Goal: Information Seeking & Learning: Learn about a topic

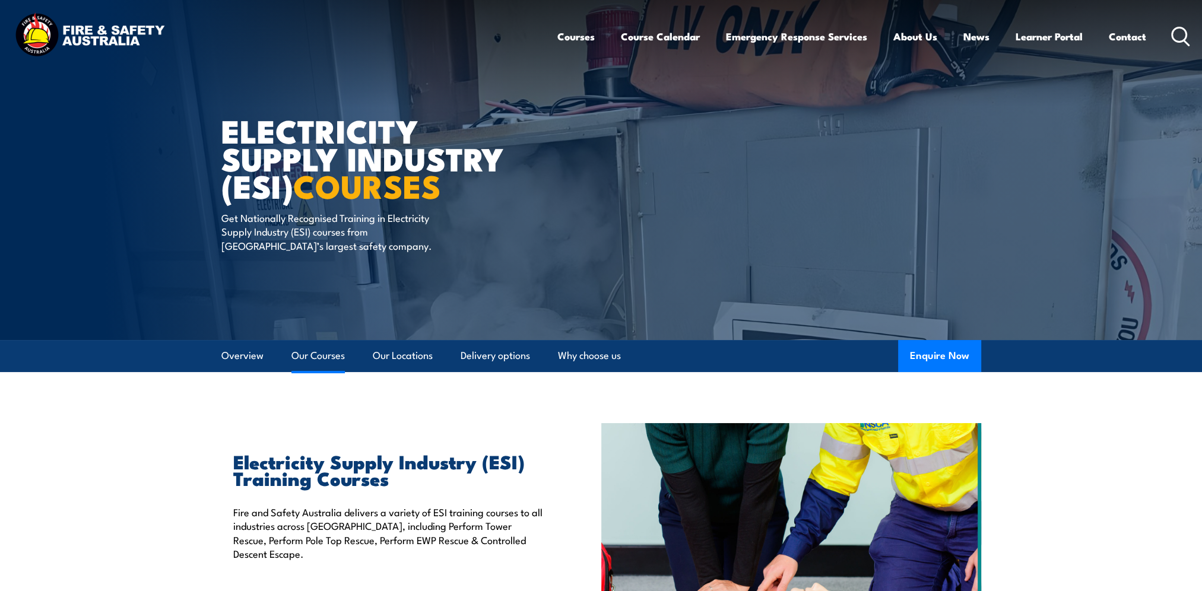
click at [323, 360] on link "Our Courses" at bounding box center [318, 355] width 53 height 31
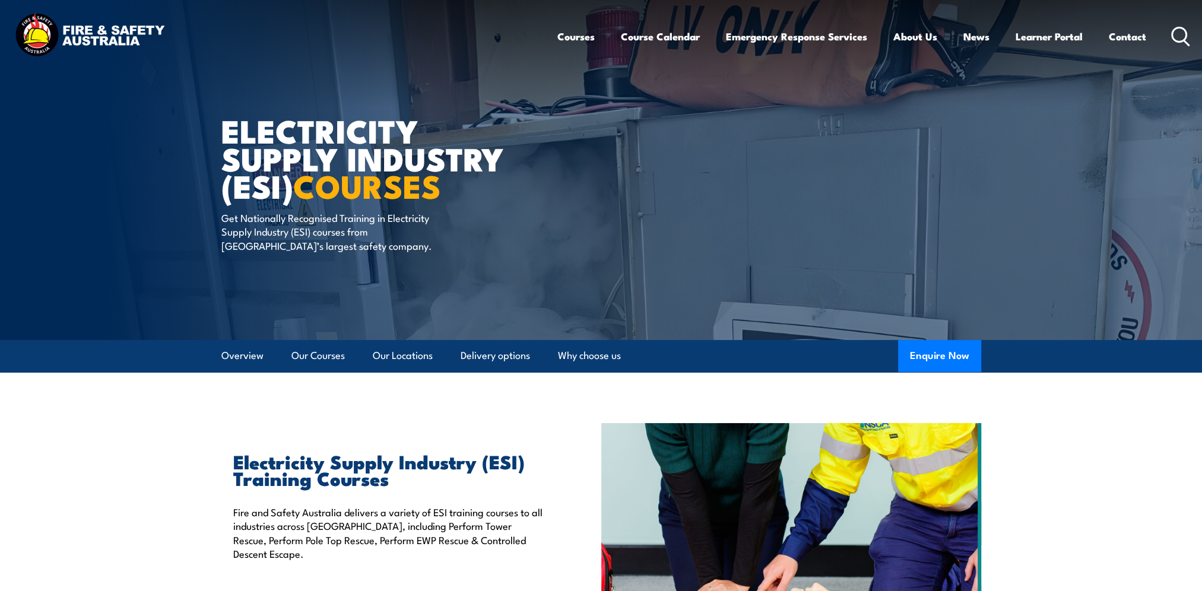
click at [1179, 30] on icon at bounding box center [1180, 37] width 19 height 20
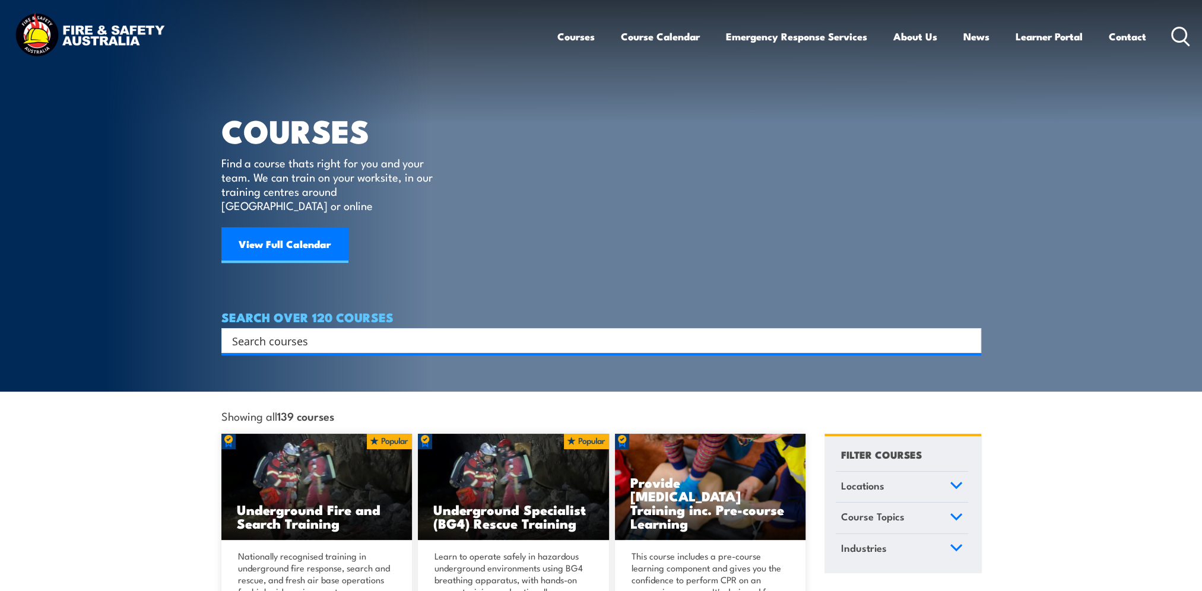
click at [351, 332] on input "Search input" at bounding box center [593, 341] width 723 height 18
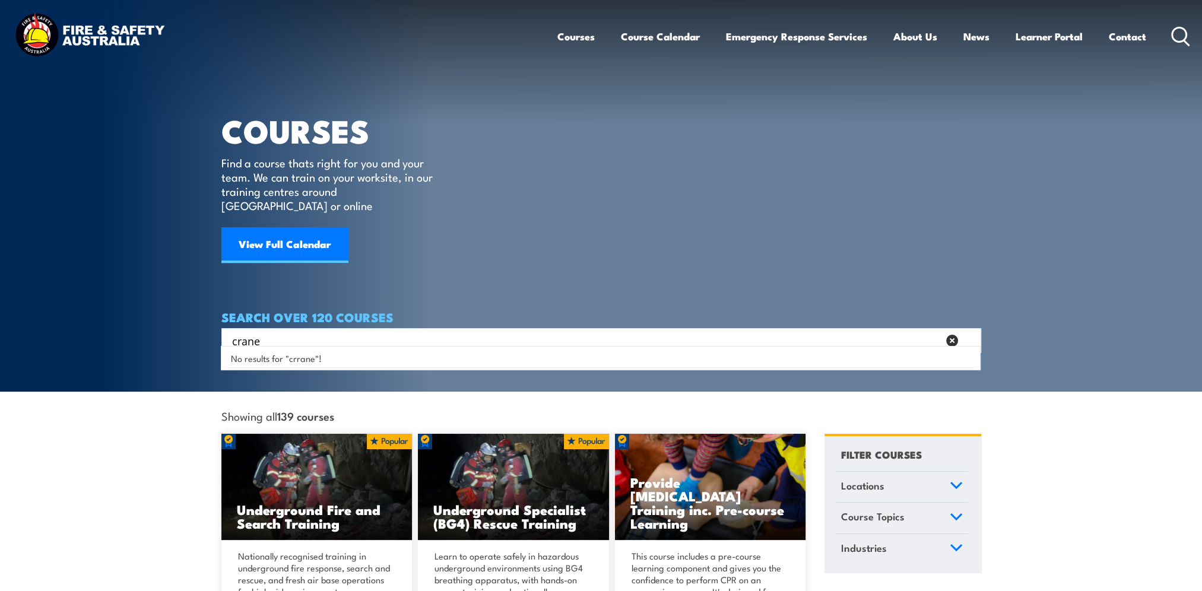
type input "crane"
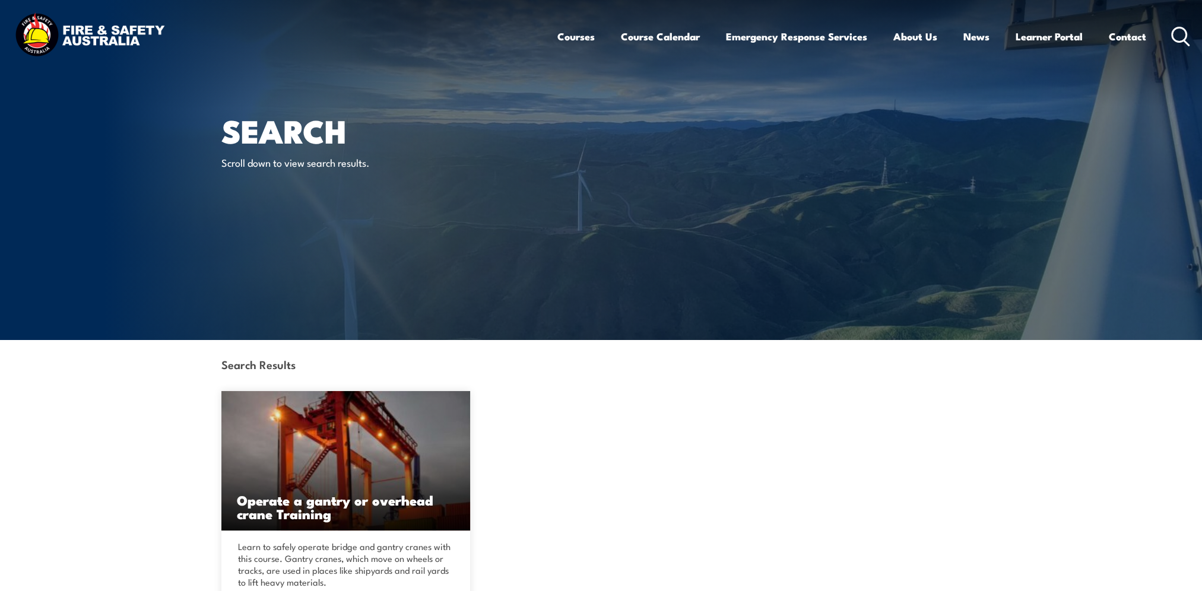
click at [1179, 35] on icon at bounding box center [1180, 37] width 19 height 20
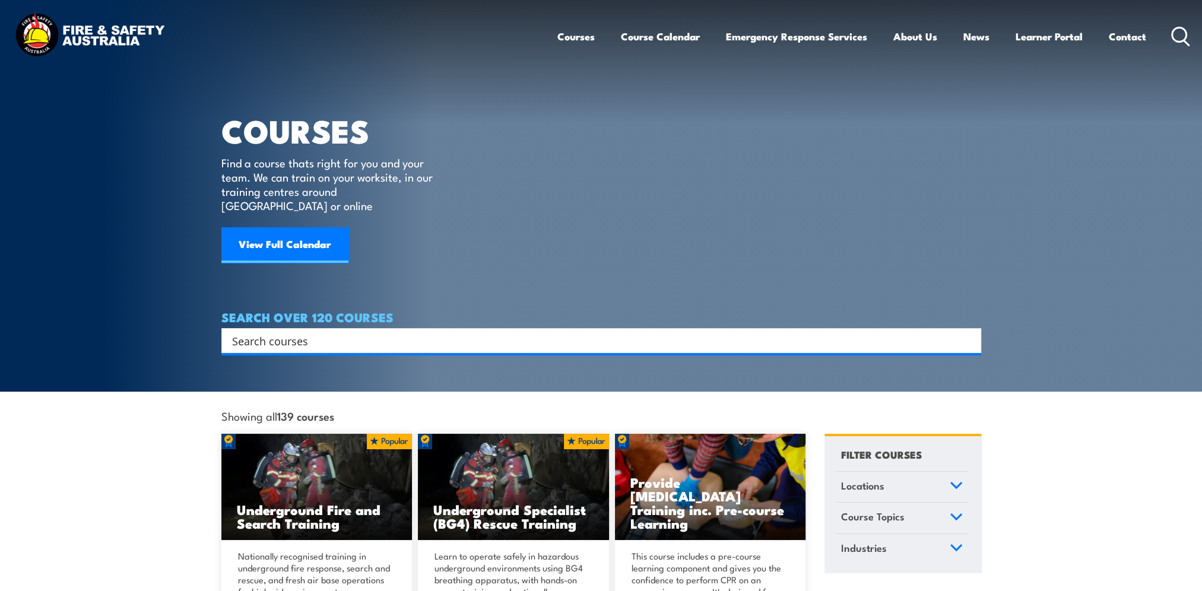
click at [392, 332] on input "Search input" at bounding box center [593, 341] width 723 height 18
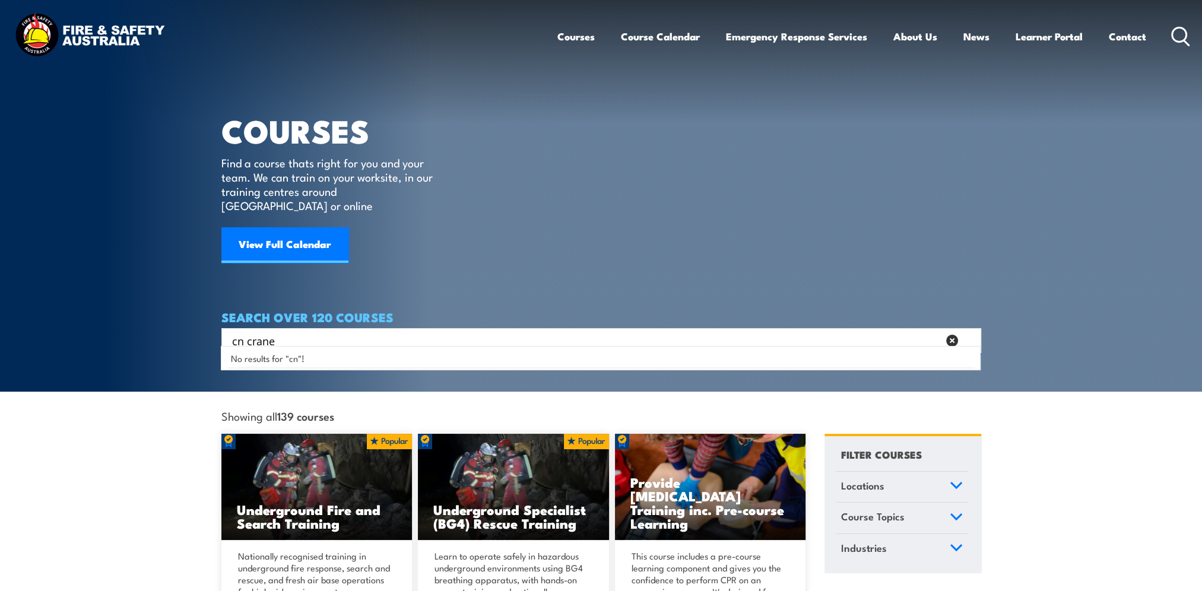
type input "cn crane"
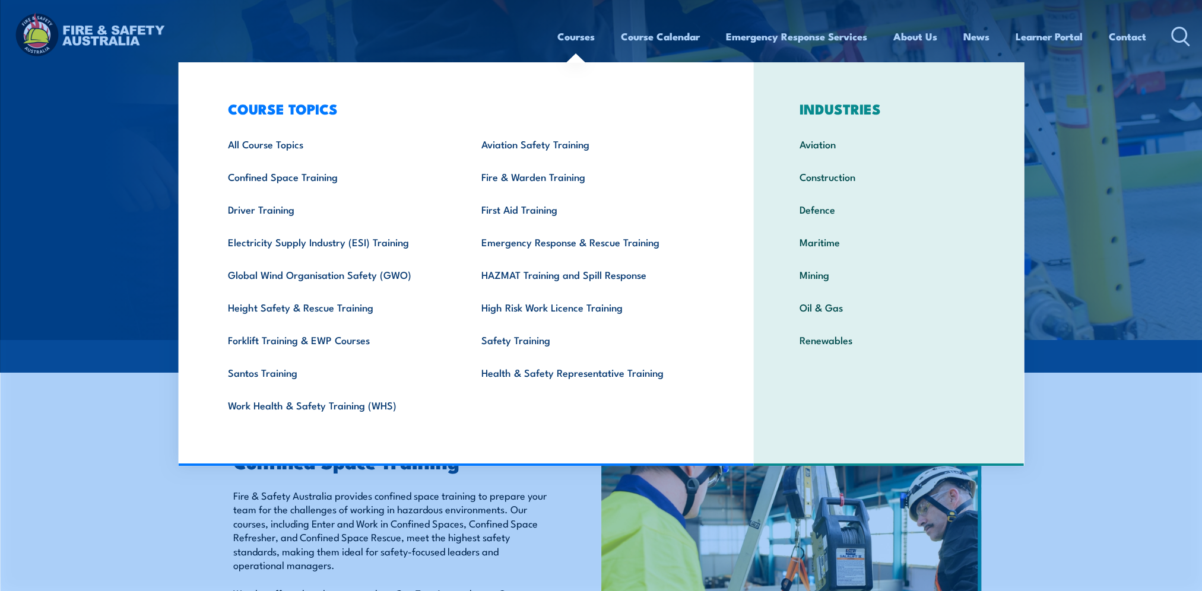
click at [67, 152] on img at bounding box center [601, 170] width 1202 height 340
